Goal: Information Seeking & Learning: Learn about a topic

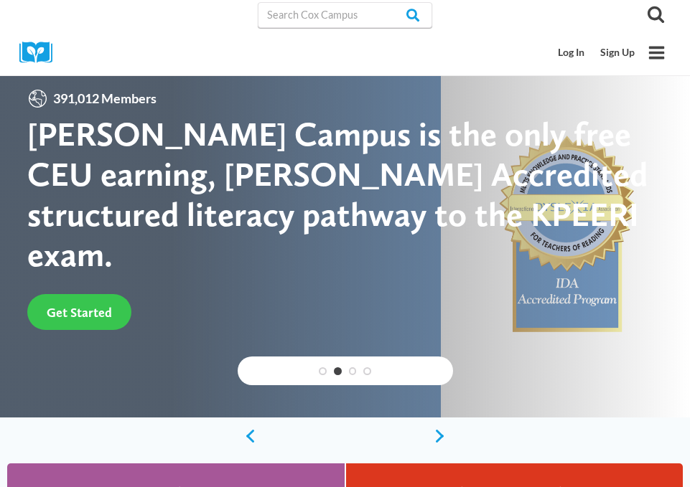
click at [68, 305] on span "Get Started" at bounding box center [79, 312] width 65 height 15
click at [659, 50] on icon "Toggle Menu" at bounding box center [656, 53] width 18 height 18
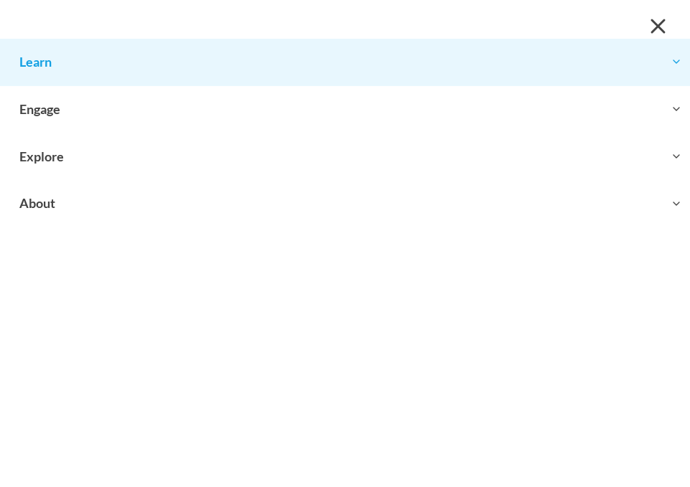
click at [376, 67] on button "Toggle child menu Expand" at bounding box center [345, 62] width 690 height 47
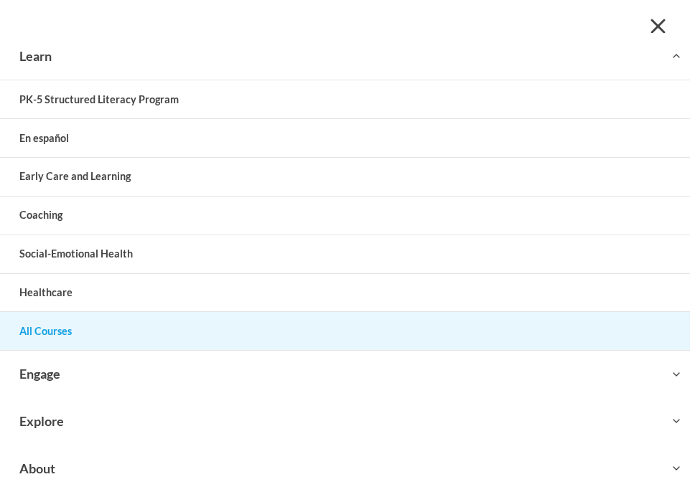
click at [188, 343] on link "All Courses" at bounding box center [345, 331] width 690 height 38
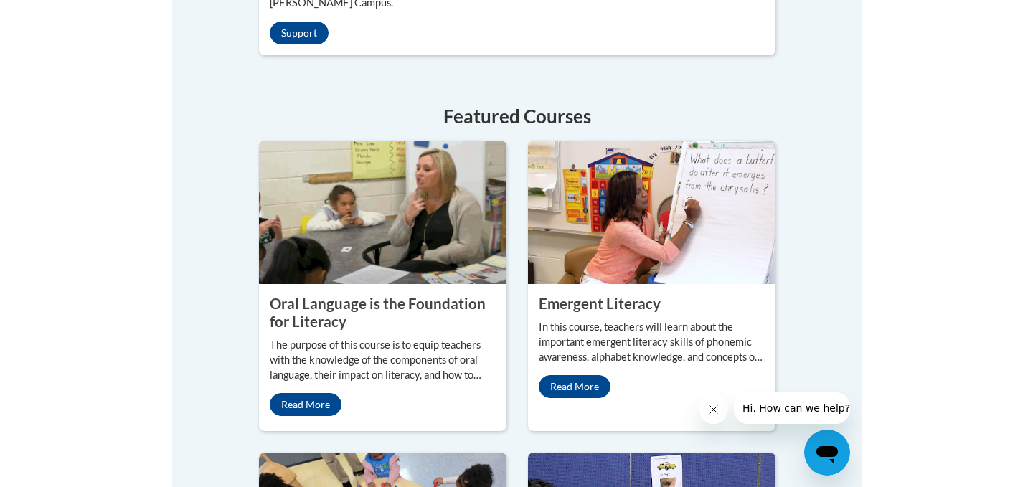
scroll to position [798, 0]
